Goal: Navigation & Orientation: Find specific page/section

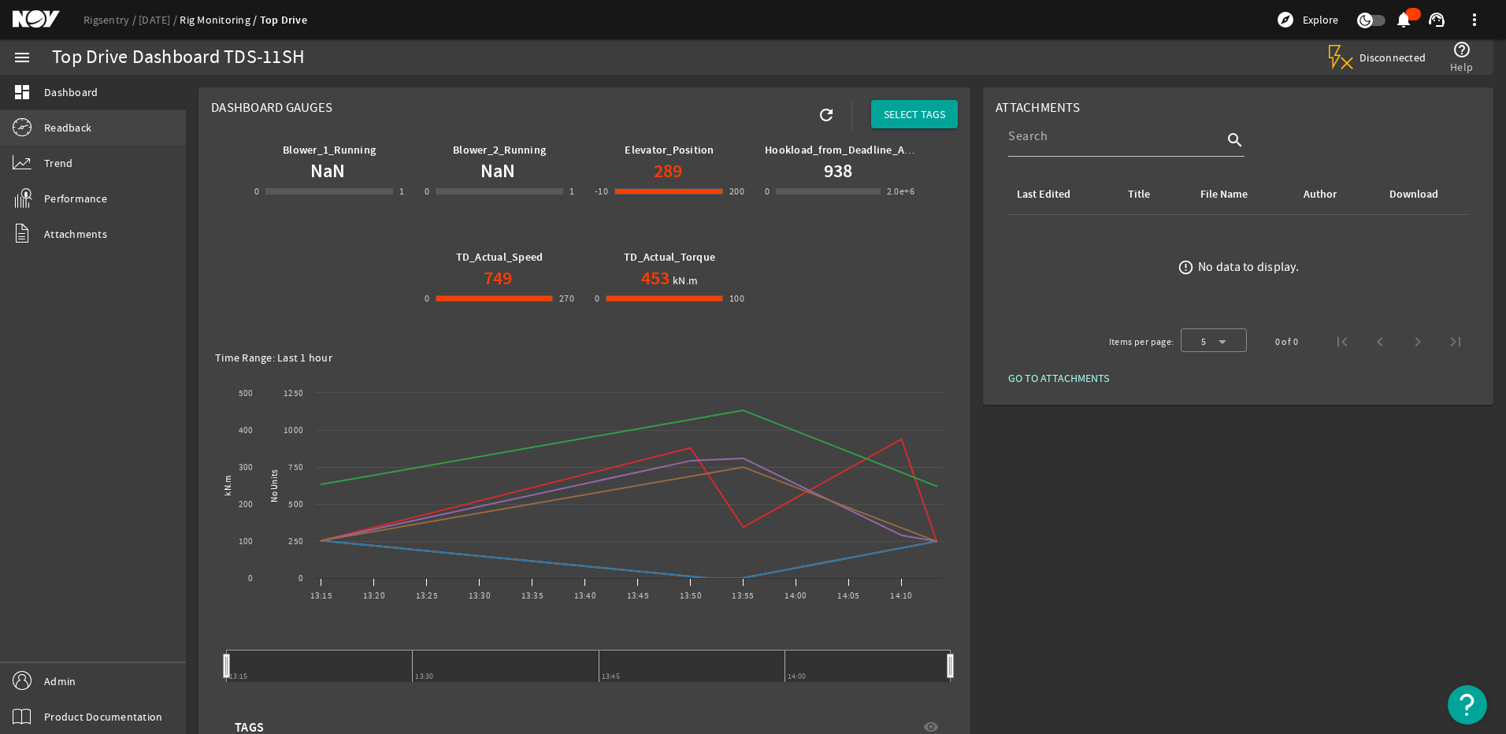
click at [138, 135] on link "Readback" at bounding box center [93, 127] width 186 height 35
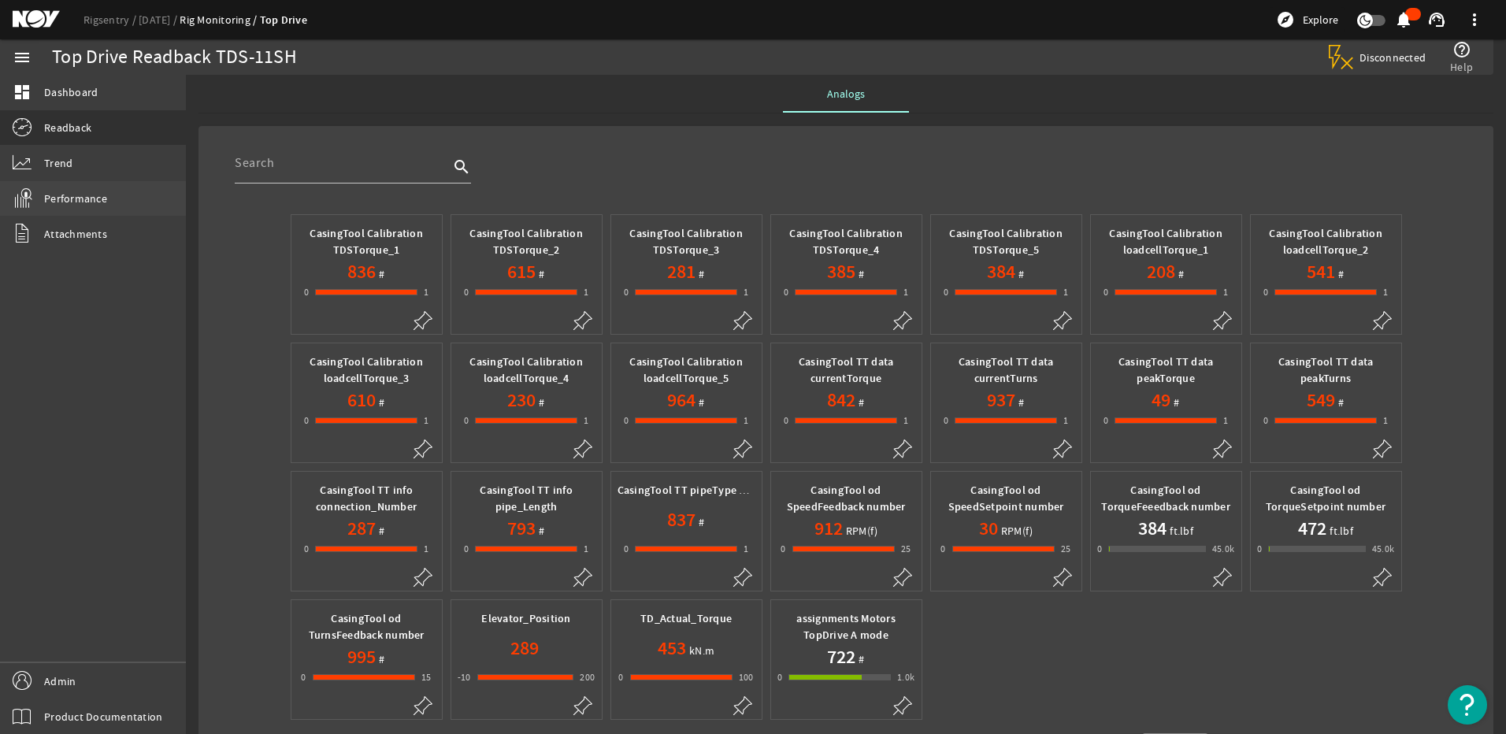
click at [69, 198] on span "Performance" at bounding box center [75, 199] width 63 height 16
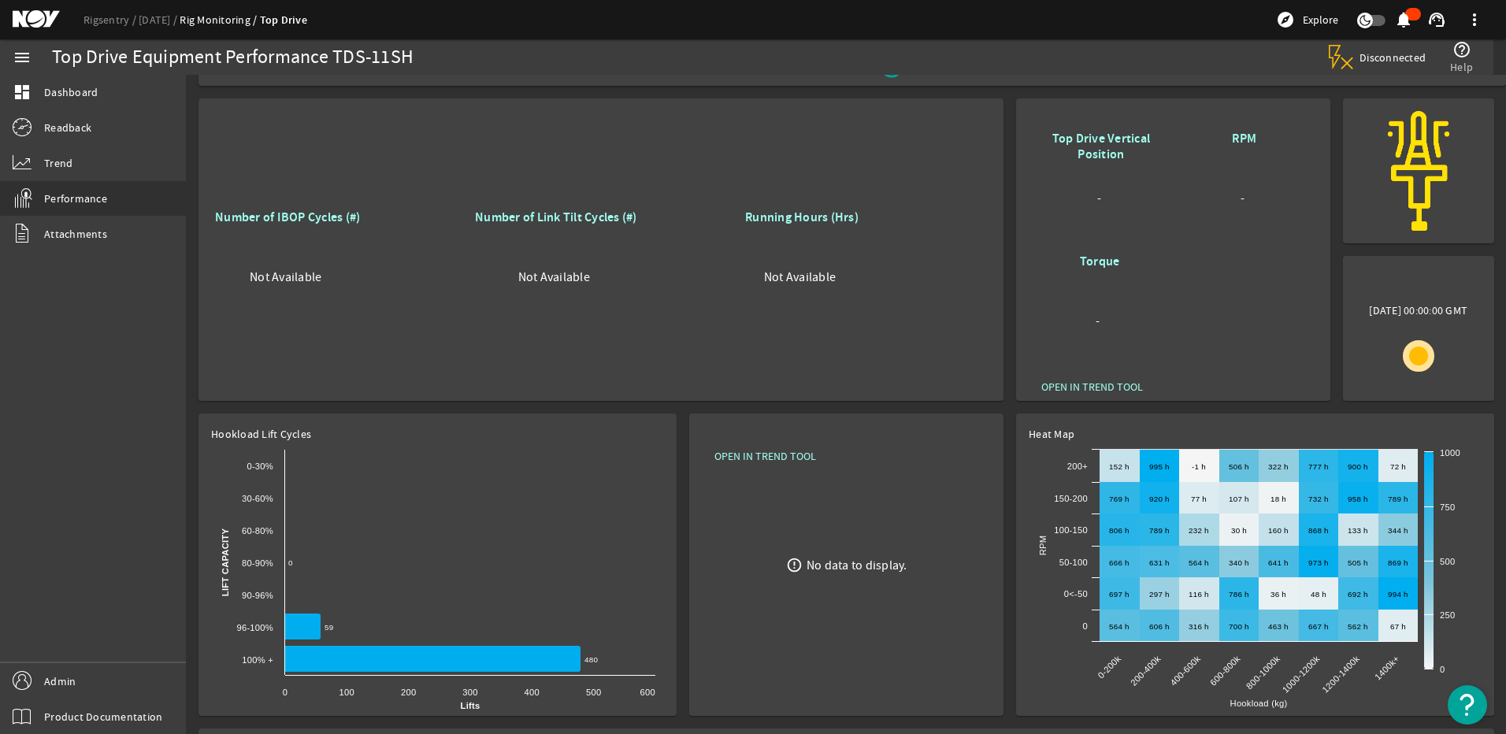
scroll to position [56, 0]
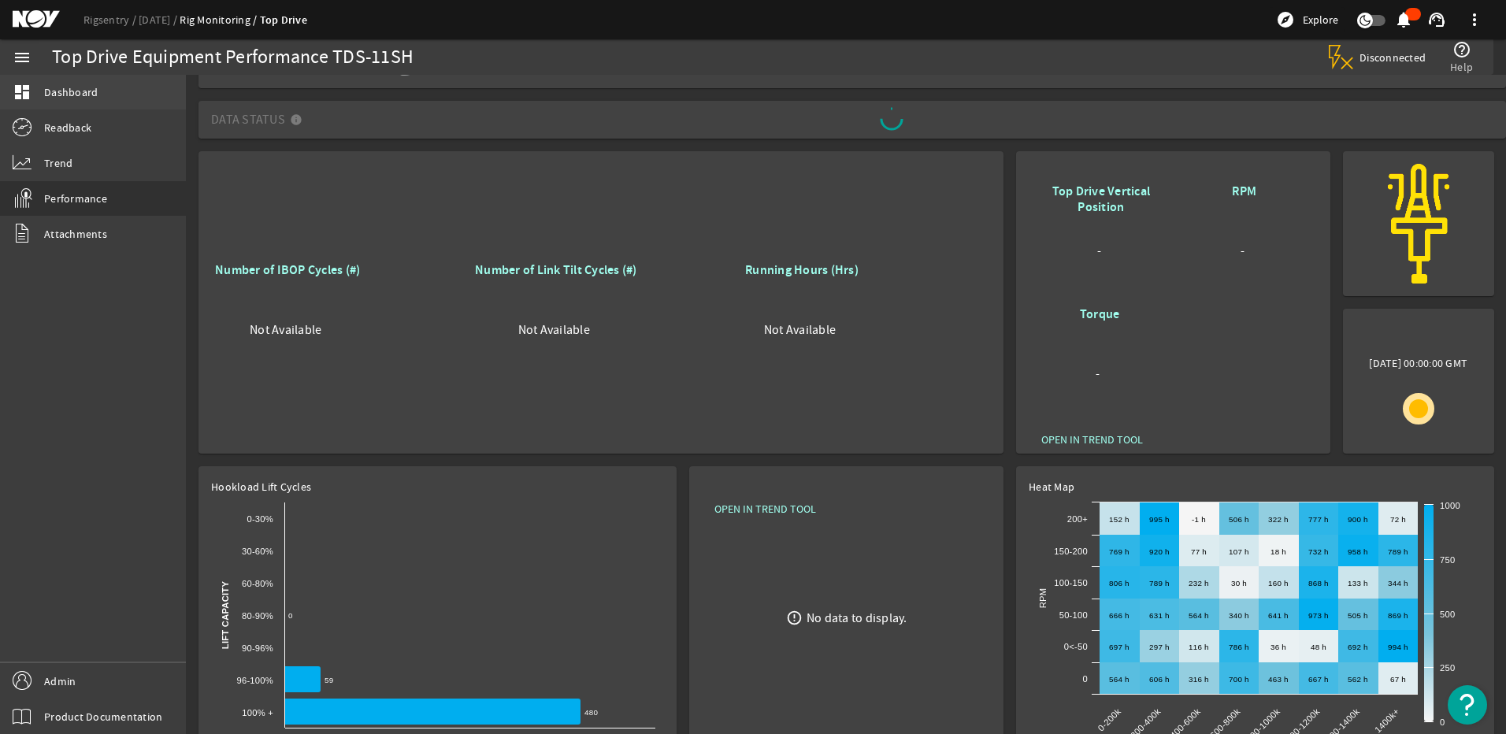
click at [112, 81] on link "dashboard Dashboard" at bounding box center [93, 92] width 186 height 35
